Goal: Transaction & Acquisition: Obtain resource

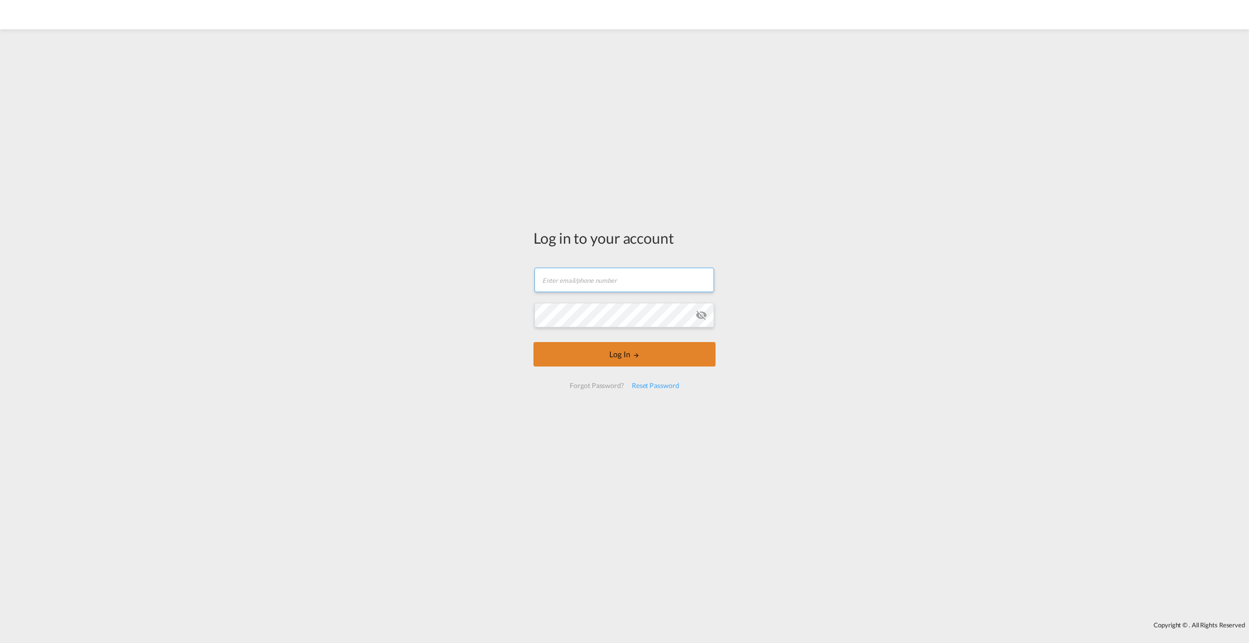
type input "[PERSON_NAME][EMAIL_ADDRESS][PERSON_NAME][DOMAIN_NAME]"
click at [638, 352] on md-icon "LOGIN" at bounding box center [636, 355] width 7 height 7
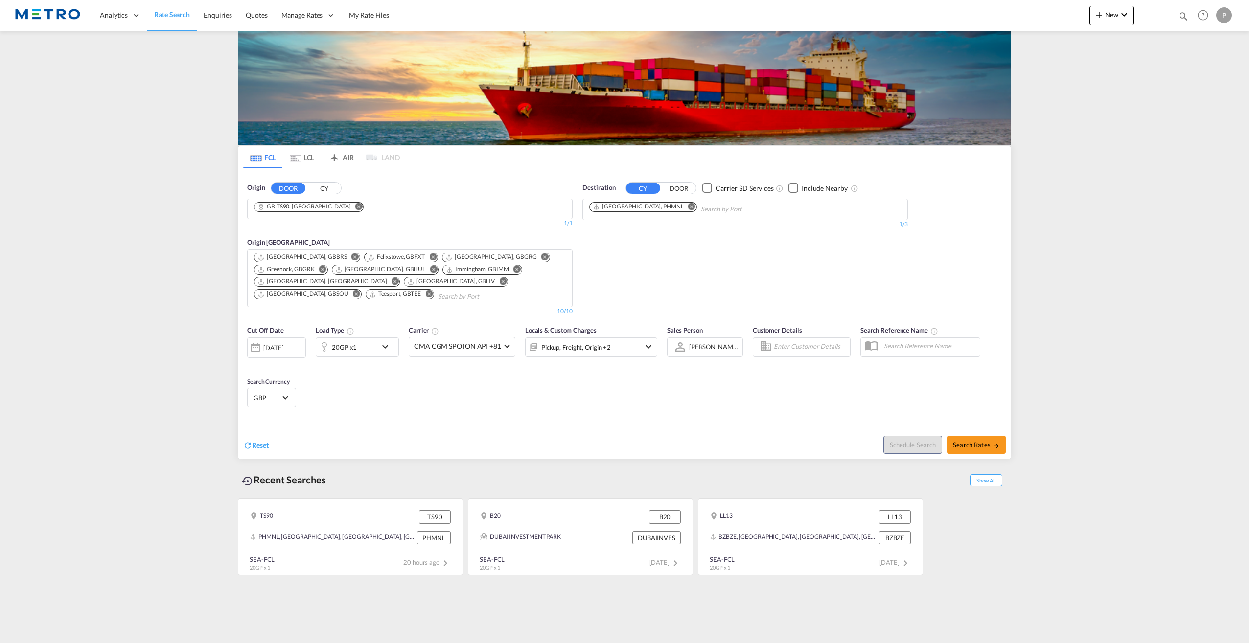
click at [355, 205] on md-icon "Remove" at bounding box center [358, 206] width 7 height 7
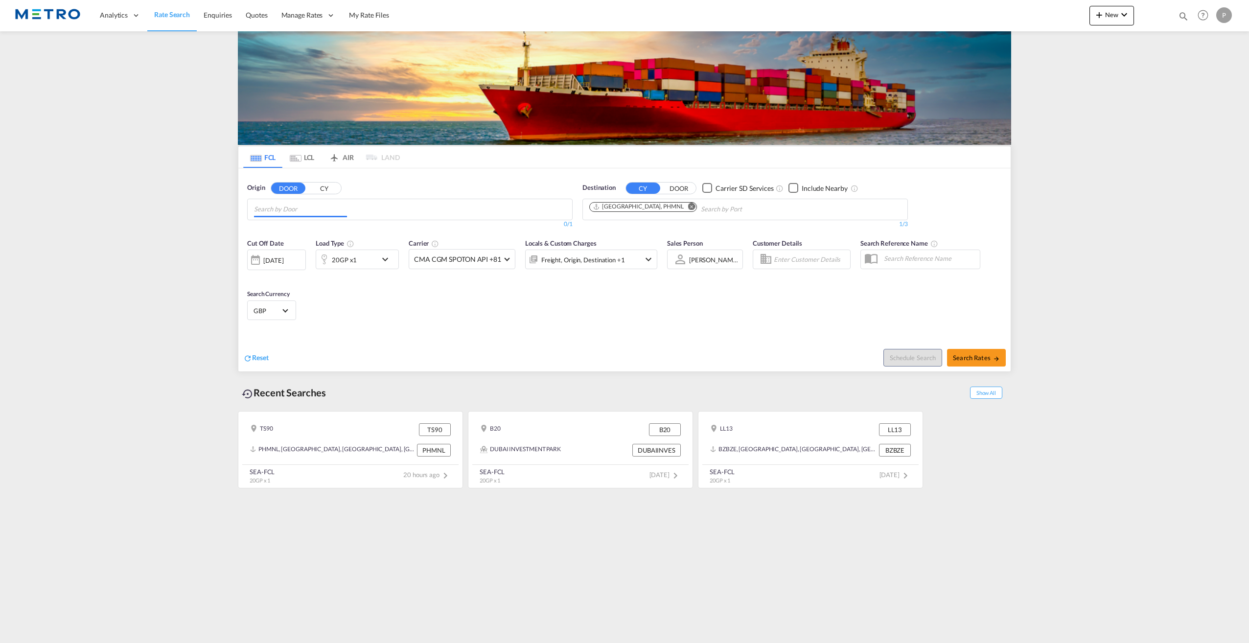
click at [337, 205] on input "Chips input." at bounding box center [300, 210] width 93 height 16
click at [340, 208] on body "Analytics Reports Dashboard Rate Search Enquiries Quotes" at bounding box center [624, 321] width 1249 height 643
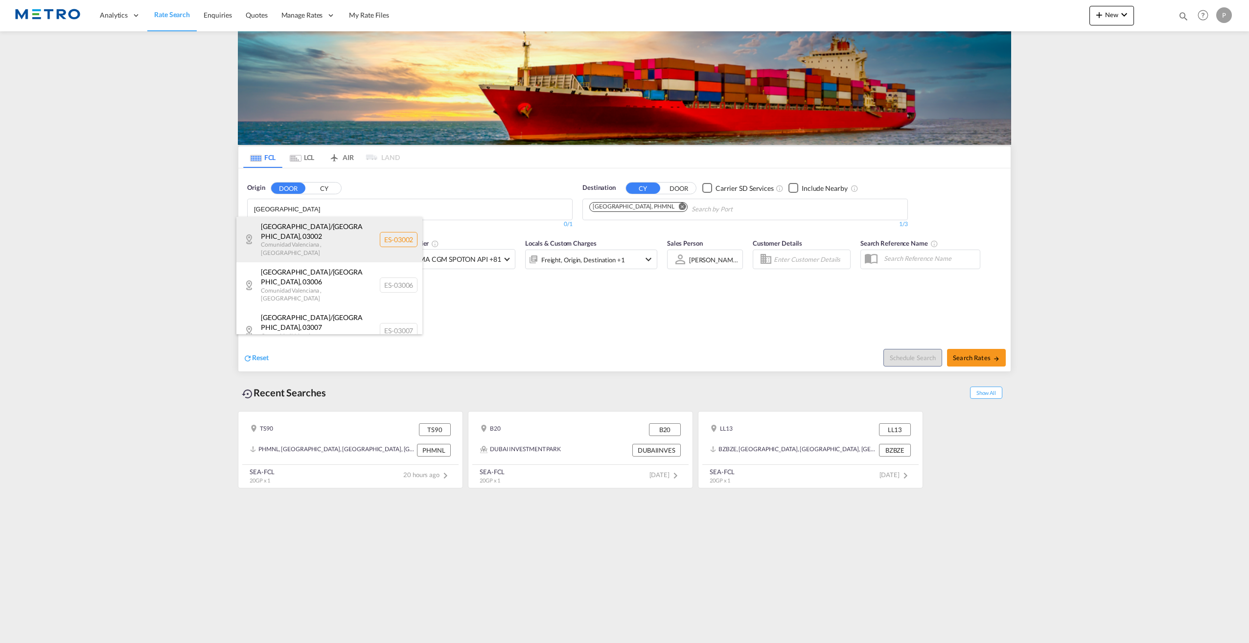
type input "[GEOGRAPHIC_DATA]"
click at [329, 225] on div "[GEOGRAPHIC_DATA]/[GEOGRAPHIC_DATA] , 03002 [GEOGRAPHIC_DATA] , [GEOGRAPHIC_DAT…" at bounding box center [329, 240] width 186 height 46
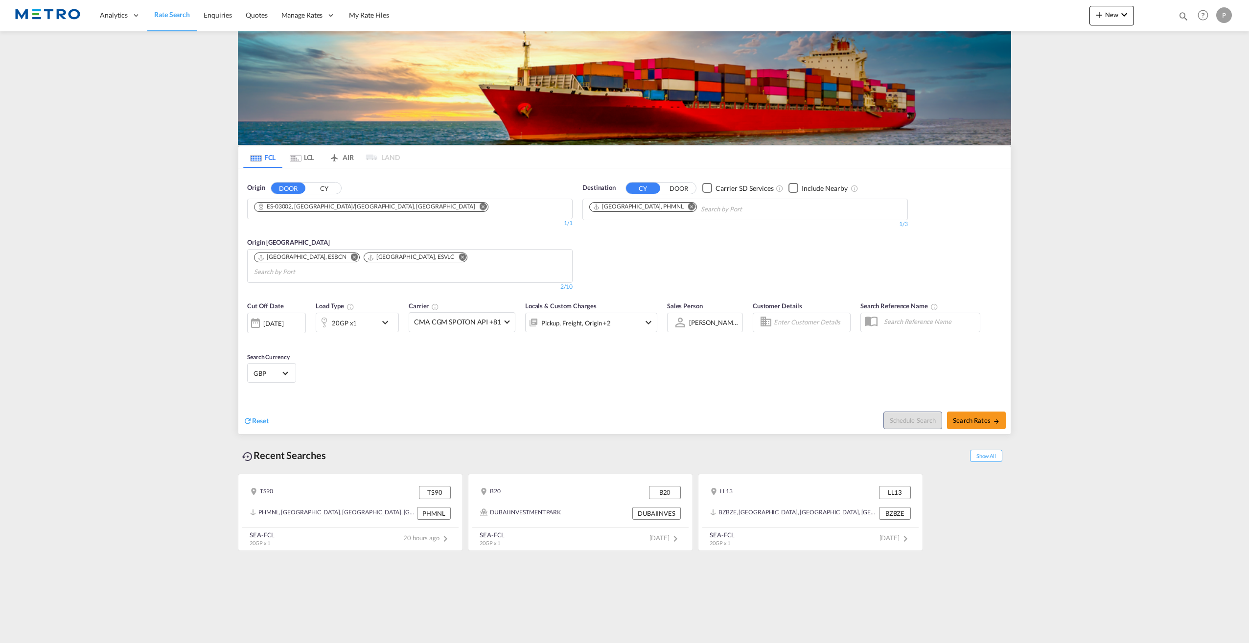
click at [688, 206] on md-icon "Remove" at bounding box center [691, 206] width 7 height 7
click at [651, 206] on body "Analytics Reports Dashboard Rate Search Enquiries Quotes" at bounding box center [624, 321] width 1249 height 643
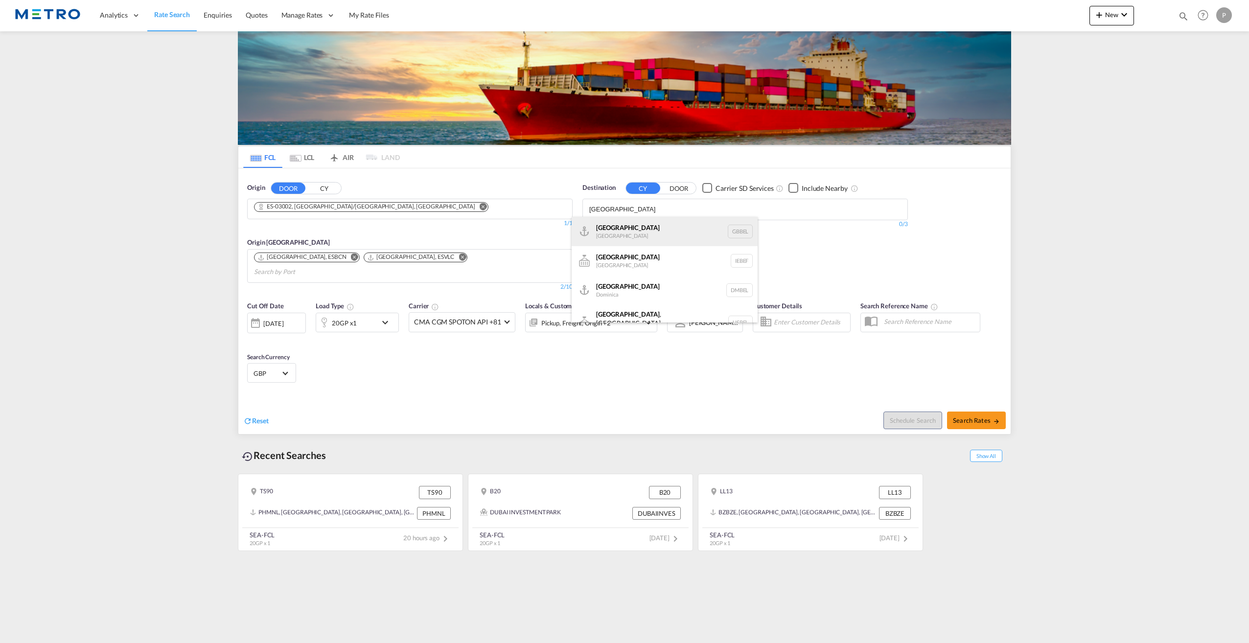
type input "[GEOGRAPHIC_DATA]"
click at [657, 236] on div "[GEOGRAPHIC_DATA] [GEOGRAPHIC_DATA] GBBEL" at bounding box center [665, 231] width 186 height 29
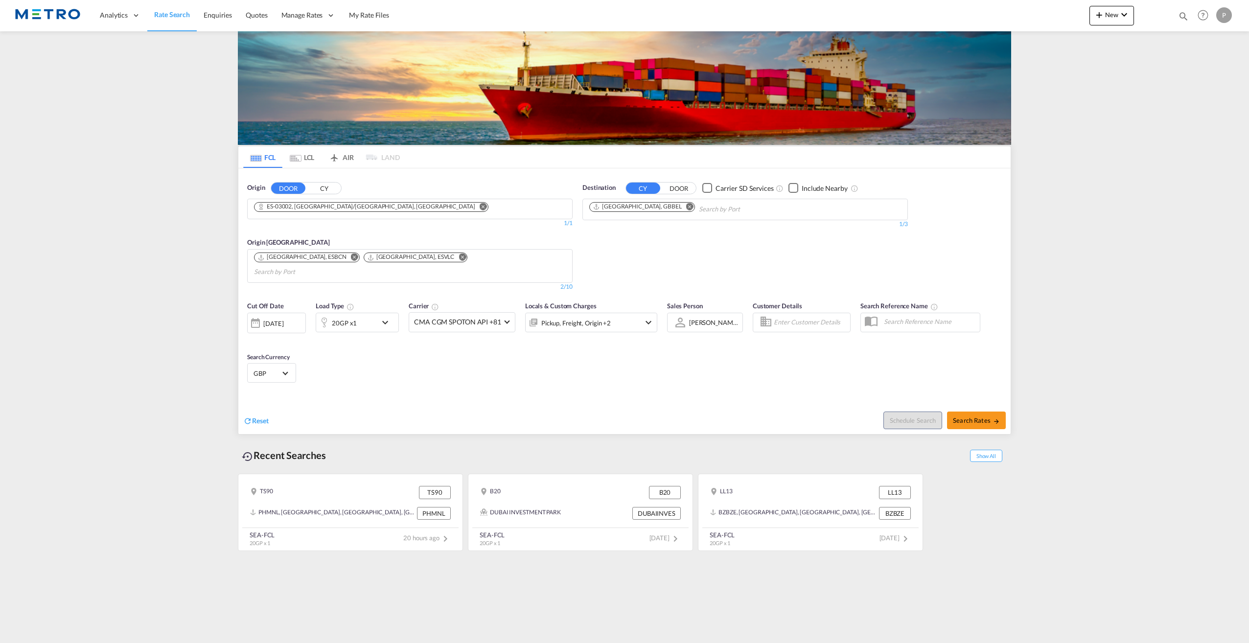
click at [388, 317] on md-icon "icon-chevron-down" at bounding box center [387, 323] width 17 height 12
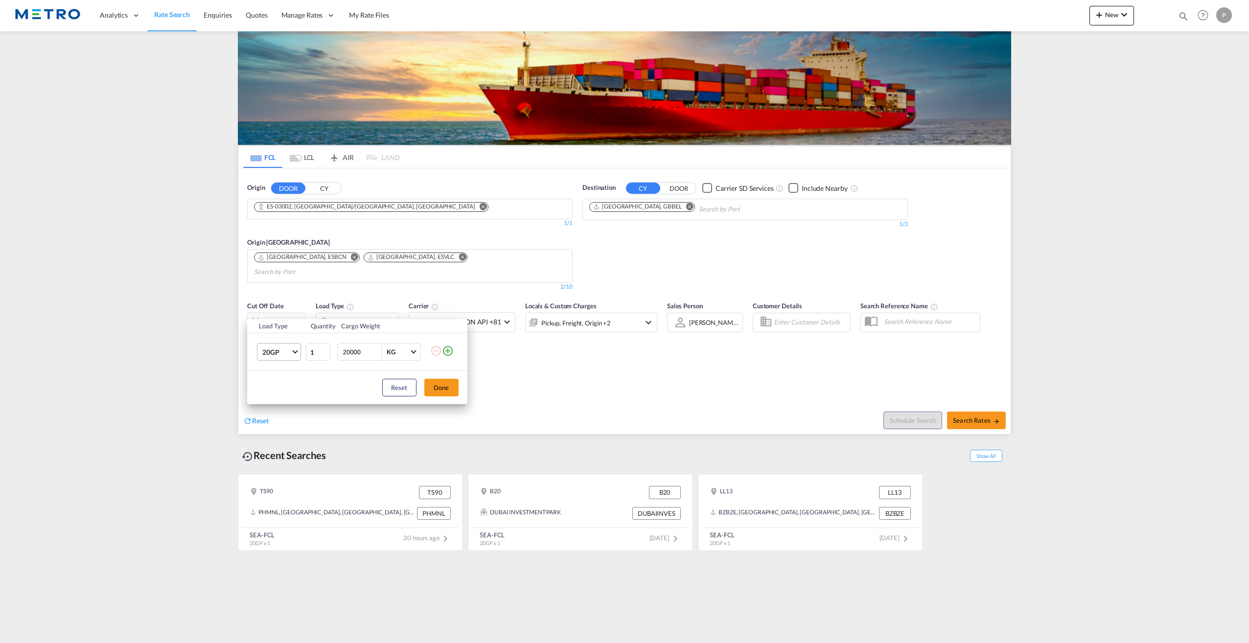
click at [283, 352] on span "20GP" at bounding box center [276, 352] width 28 height 10
click at [281, 403] on md-option "40HC" at bounding box center [287, 398] width 67 height 23
click at [448, 389] on button "Done" at bounding box center [441, 388] width 34 height 18
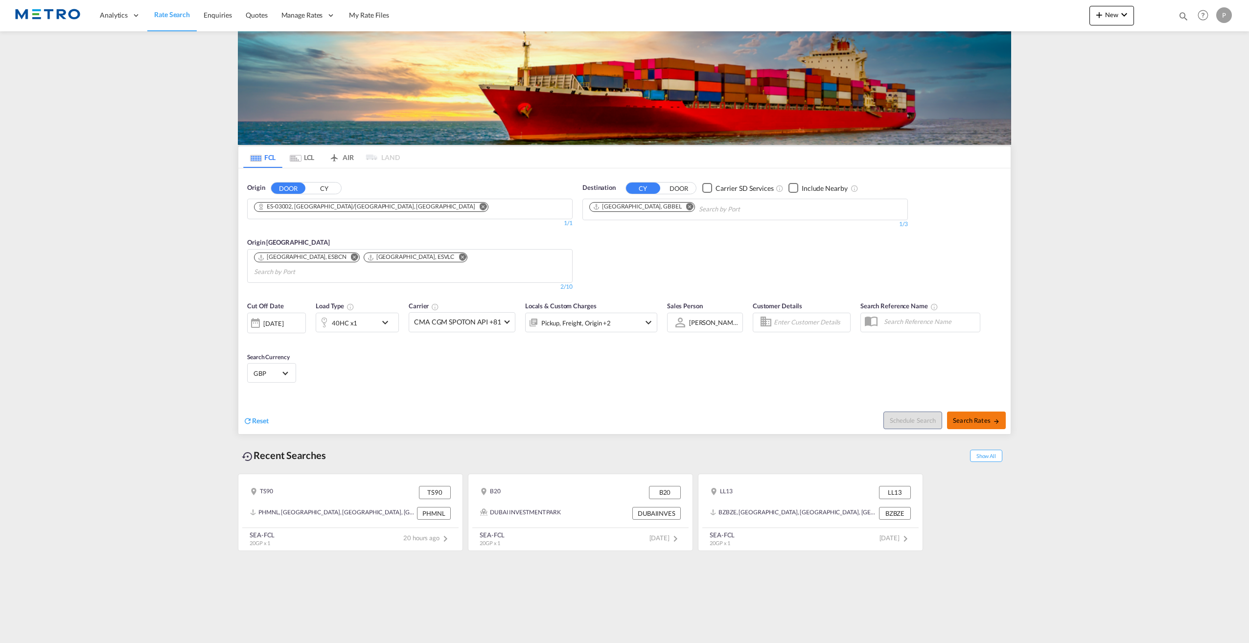
click at [983, 416] on span "Search Rates" at bounding box center [976, 420] width 47 height 8
type input "03002 to GBBEL / [DATE]"
